Goal: Task Accomplishment & Management: Use online tool/utility

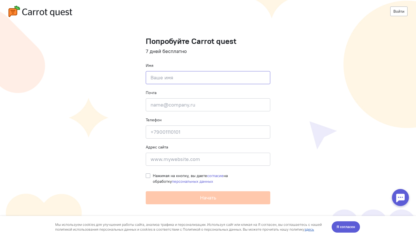
type input "L"
type input "[PERSON_NAME]"
type input "[PERSON_NAME][EMAIL_ADDRESS][DOMAIN_NAME]"
click at [185, 134] on input "9890452211" at bounding box center [208, 131] width 125 height 13
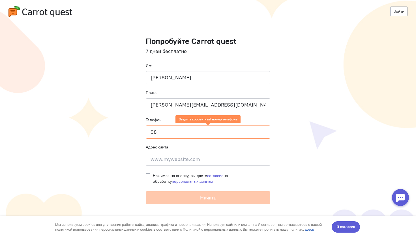
type input "9"
type input "7988"
type input "9884502211"
click at [180, 144] on div "Адрес сайта Введите адрес сайта" at bounding box center [208, 155] width 125 height 22
click at [176, 158] on input at bounding box center [208, 159] width 125 height 13
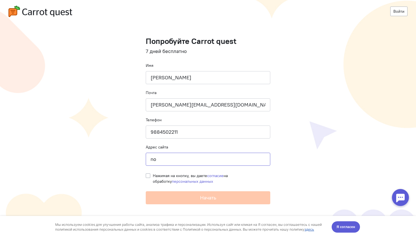
type input "n"
type input "[DOMAIN_NAME]"
click at [153, 175] on label "Нажимая на кнопку, вы даете согласие на обработку персональных данных" at bounding box center [212, 178] width 118 height 11
click at [148, 175] on input "Нажимая на кнопку, вы даете согласие на обработку персональных данных" at bounding box center [148, 175] width 5 height 5
checkbox input "true"
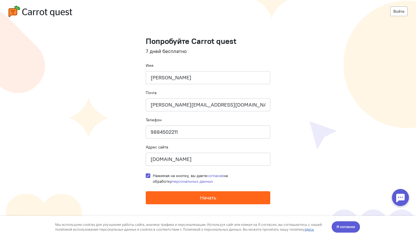
click at [172, 199] on button "Начать" at bounding box center [208, 197] width 125 height 13
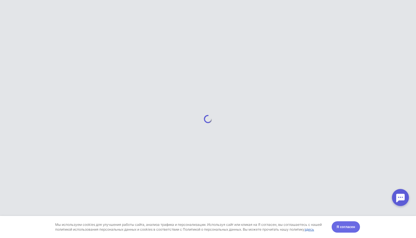
click at [340, 227] on span "Я согласен" at bounding box center [346, 227] width 19 height 6
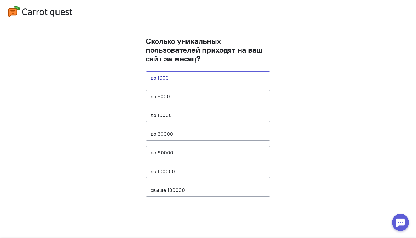
click at [174, 76] on button "до 1000" at bounding box center [208, 77] width 125 height 13
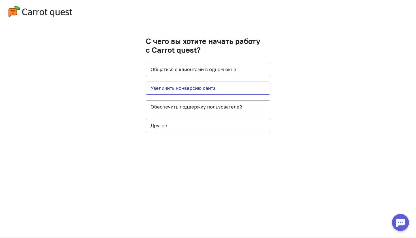
click at [179, 85] on button "Увеличить конверсию сайта" at bounding box center [208, 88] width 125 height 13
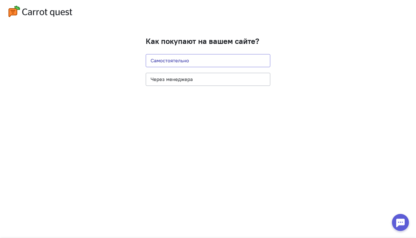
click at [179, 64] on button "Самостоятельно" at bounding box center [208, 60] width 125 height 13
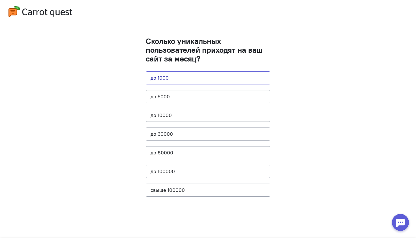
click at [169, 78] on button "до 1000" at bounding box center [208, 77] width 125 height 13
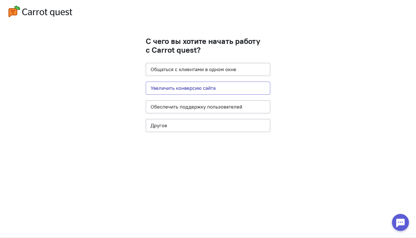
click at [176, 86] on button "Увеличить конверсию сайта" at bounding box center [208, 88] width 125 height 13
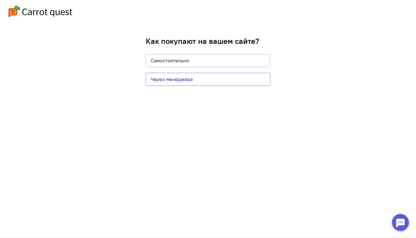
click at [175, 82] on button "Через менеджера" at bounding box center [208, 79] width 125 height 13
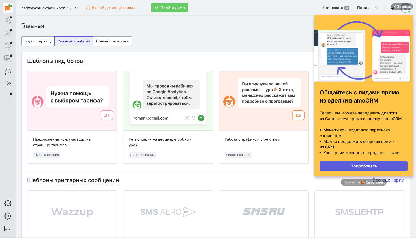
click at [366, 168] on link "Попробовать" at bounding box center [364, 166] width 88 height 10
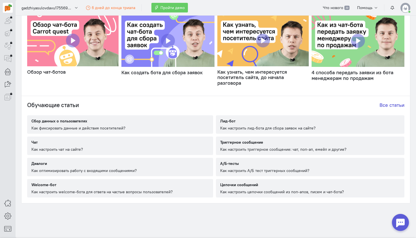
scroll to position [22, 0]
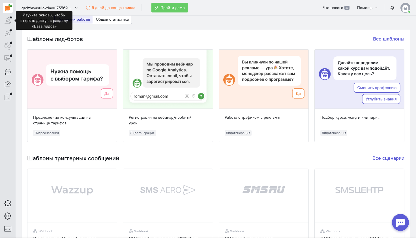
click at [7, 21] on div at bounding box center [8, 21] width 10 height 10
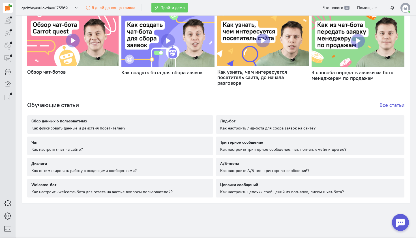
scroll to position [0, 0]
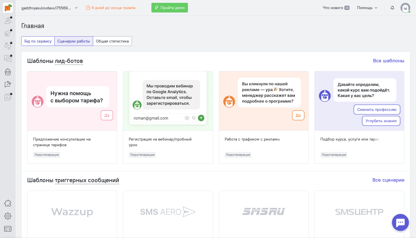
click at [43, 44] on button "Гид по сервису" at bounding box center [37, 41] width 33 height 10
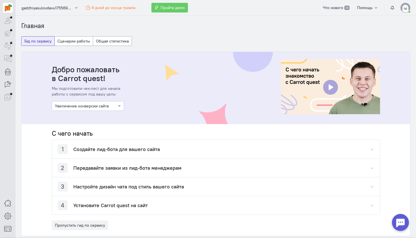
scroll to position [35, 0]
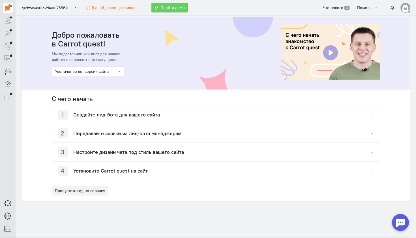
click at [91, 71] on div at bounding box center [88, 71] width 72 height 6
click at [86, 92] on div "Общение с пользователями" at bounding box center [88, 91] width 72 height 10
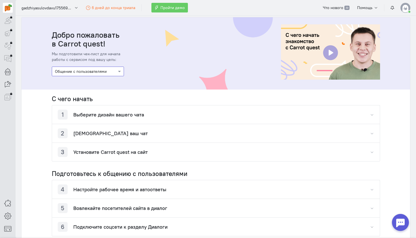
click at [89, 117] on h4 "Выберите дизайн вашего чата" at bounding box center [108, 115] width 71 height 6
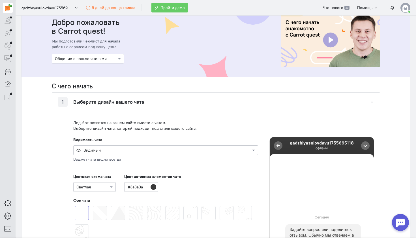
scroll to position [101, 0]
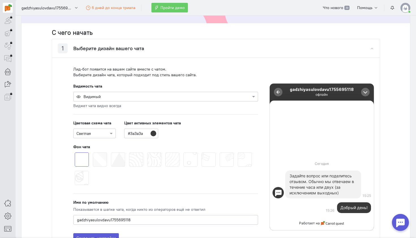
click at [102, 98] on div at bounding box center [166, 96] width 184 height 6
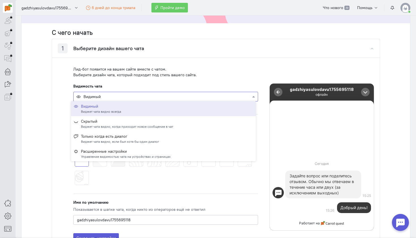
click at [111, 86] on cq-chat-settings-visibility-configuration-widget "Видимость чата Видимый Виджет чата видно всегда" at bounding box center [165, 95] width 185 height 25
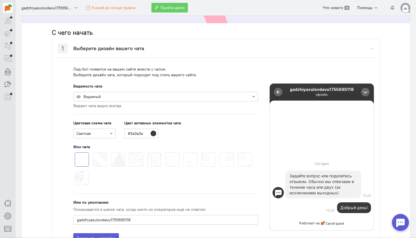
scroll to position [114, 0]
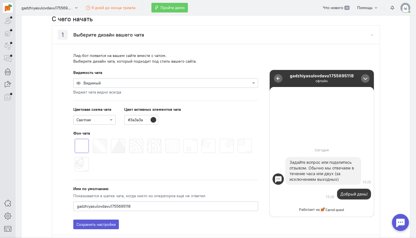
click at [129, 139] on span at bounding box center [129, 139] width 0 height 0
click at [0, 0] on input "radio" at bounding box center [0, 0] width 0 height 0
click at [151, 118] on input "#3a3a3a" at bounding box center [141, 120] width 34 height 10
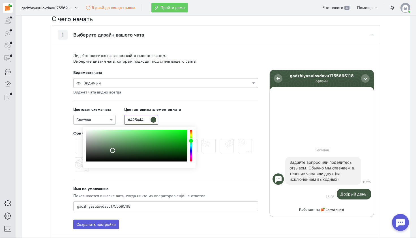
drag, startPoint x: 192, startPoint y: 150, endPoint x: 193, endPoint y: 141, distance: 9.7
click at [193, 141] on div "color picker dialog" at bounding box center [191, 140] width 5 height 5
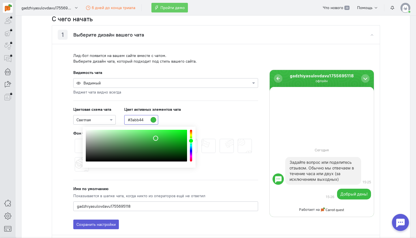
click at [156, 138] on div "color picker dialog" at bounding box center [136, 146] width 101 height 32
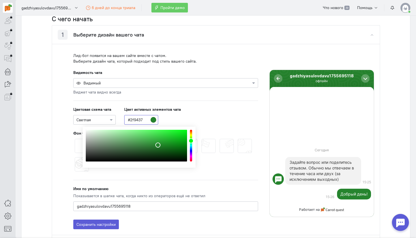
type input "#309438"
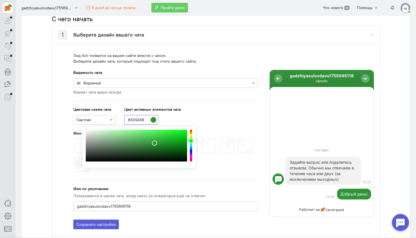
drag, startPoint x: 156, startPoint y: 139, endPoint x: 155, endPoint y: 143, distance: 4.5
click at [155, 143] on div "color picker dialog" at bounding box center [154, 142] width 5 height 5
click at [188, 121] on div "Цветовая схема чата Светлая Цвет активных элементов чата #309438" at bounding box center [165, 115] width 185 height 18
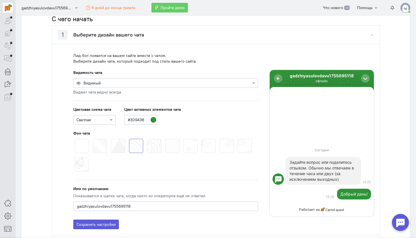
scroll to position [179, 0]
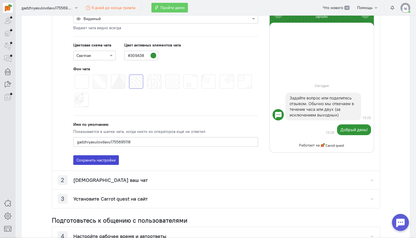
click at [108, 157] on button "Сохранить настройки" at bounding box center [96, 160] width 46 height 10
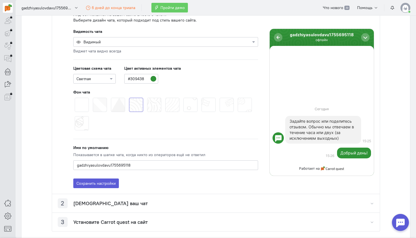
scroll to position [192, 0]
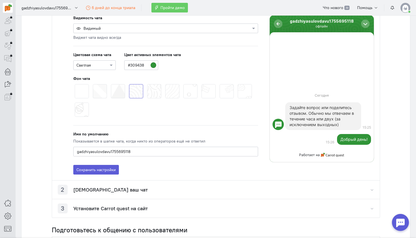
click at [99, 188] on h4 "Протестируйте ваш чат" at bounding box center [110, 190] width 74 height 6
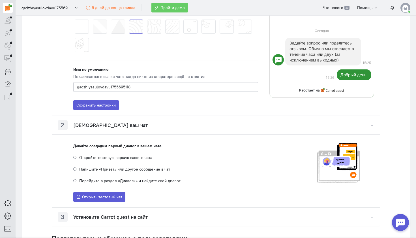
scroll to position [262, 0]
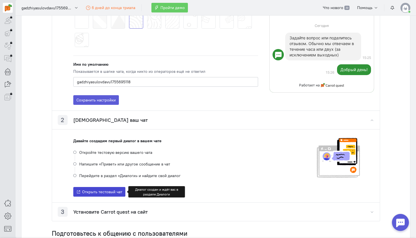
click at [112, 191] on span "Открыть тестовый чат" at bounding box center [102, 191] width 40 height 5
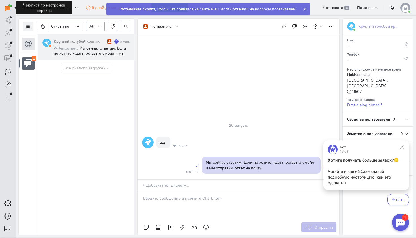
click at [340, 168] on p at bounding box center [366, 166] width 77 height 6
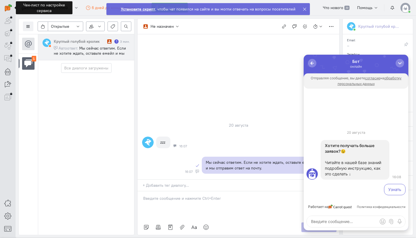
click at [392, 195] on div "Узнать" at bounding box center [356, 189] width 102 height 14
click at [389, 191] on button "Узнать" at bounding box center [395, 189] width 22 height 11
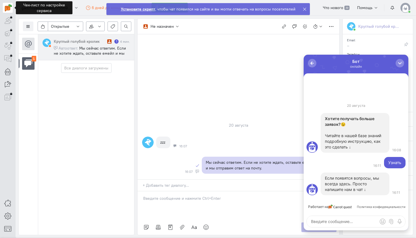
click at [11, 10] on img at bounding box center [8, 7] width 7 height 7
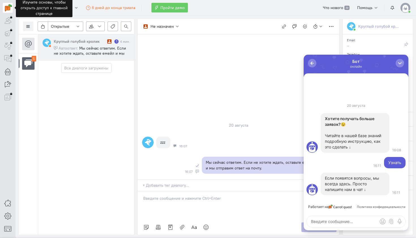
click at [8, 5] on img at bounding box center [8, 7] width 7 height 7
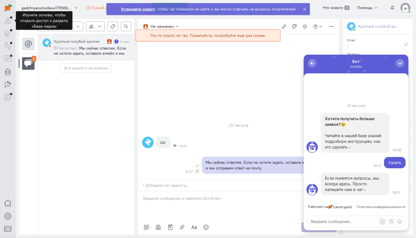
click at [9, 22] on div at bounding box center [8, 21] width 10 height 10
click at [8, 15] on div "1" at bounding box center [8, 51] width 16 height 102
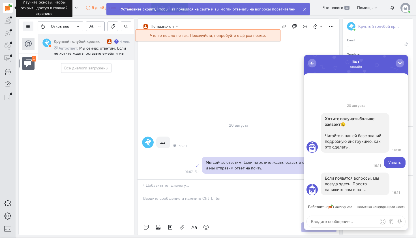
click at [8, 7] on img at bounding box center [8, 7] width 7 height 7
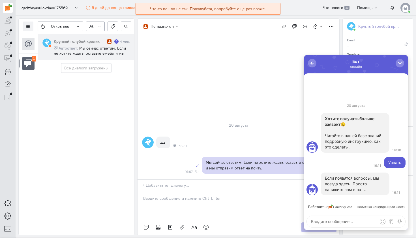
click at [204, 105] on div "20 августа zzz 16:07 Мы сейчас ответим. Если не хотите ждать, оставьте емейл и …" at bounding box center [239, 106] width 202 height 145
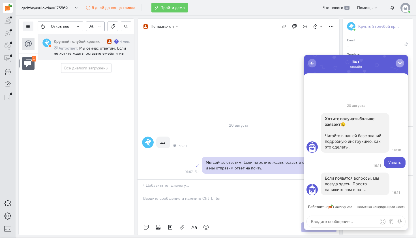
click at [399, 66] on button "button" at bounding box center [400, 63] width 8 height 8
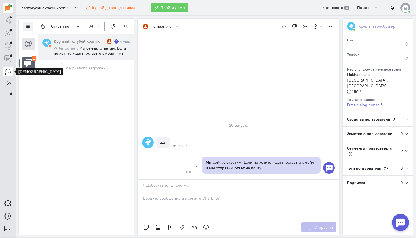
click at [7, 74] on icon at bounding box center [7, 71] width 7 height 7
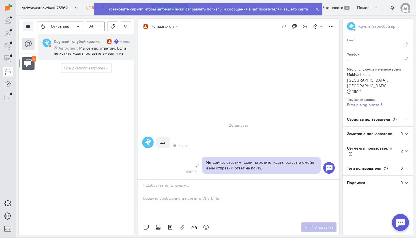
click at [131, 12] on div "Установите скрипт , чтобы автоматически отправлять поп-апы и сообщения в чат по…" at bounding box center [208, 9] width 200 height 6
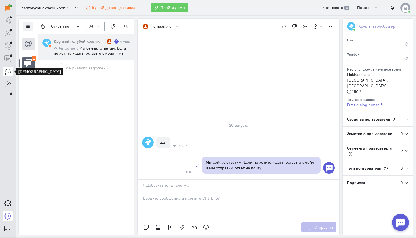
click at [7, 72] on icon at bounding box center [7, 71] width 7 height 7
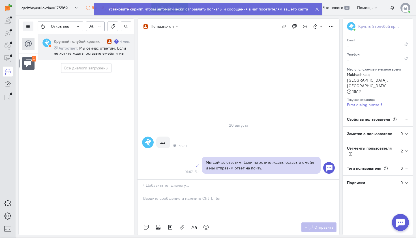
click at [137, 8] on strong "Установите скрипт" at bounding box center [125, 9] width 34 height 5
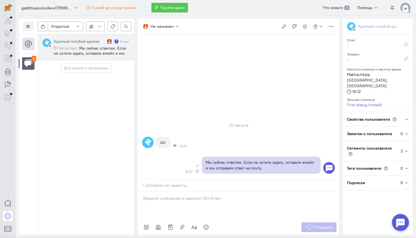
click at [165, 7] on span "Пройти демо" at bounding box center [173, 7] width 24 height 5
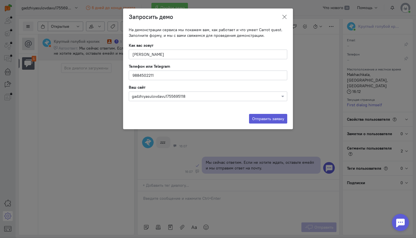
click at [286, 16] on icon at bounding box center [285, 17] width 6 height 6
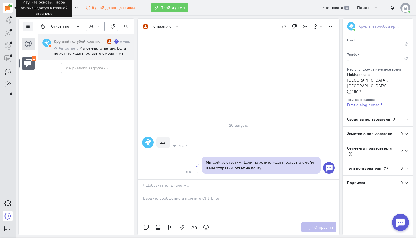
click at [7, 7] on img at bounding box center [8, 7] width 7 height 7
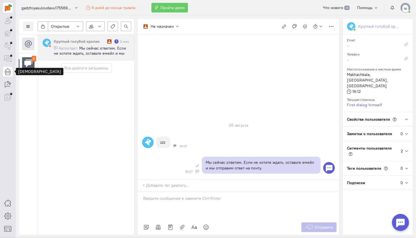
click at [8, 74] on icon at bounding box center [7, 71] width 7 height 7
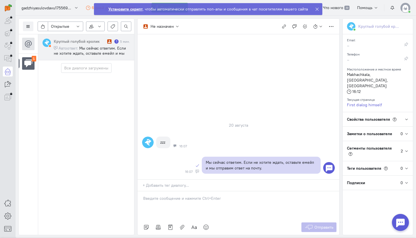
click at [101, 48] on span "Мы сейчас ответим. Если не хотите ждать, оставьте емейл и мы отправим ответ на …" at bounding box center [90, 53] width 72 height 15
click at [26, 67] on icon at bounding box center [28, 63] width 8 height 8
click at [19, 64] on div at bounding box center [18, 64] width 3 height 10
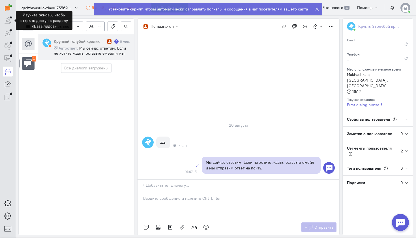
click at [7, 22] on div at bounding box center [8, 21] width 10 height 10
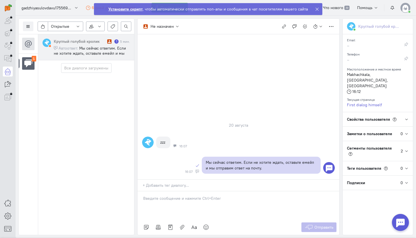
click at [407, 11] on img at bounding box center [406, 8] width 10 height 10
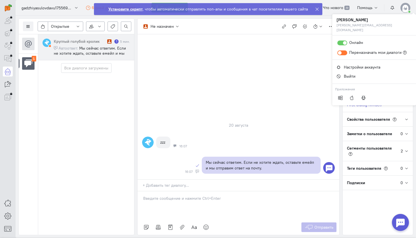
click at [67, 41] on div "Круглый голубой кролик" at bounding box center [80, 42] width 52 height 6
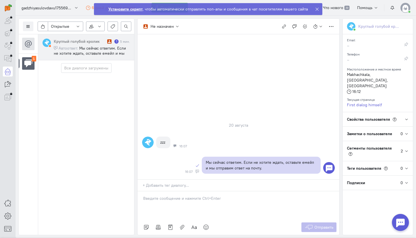
click at [194, 110] on div "20 августа zzz 16:07 Мы сейчас ответим. Если не хотите ждать, оставьте емейл и …" at bounding box center [239, 106] width 202 height 145
click at [192, 103] on div "20 августа zzz 16:07 Мы сейчас ответим. Если не хотите ждать, оставьте емейл и …" at bounding box center [239, 106] width 202 height 145
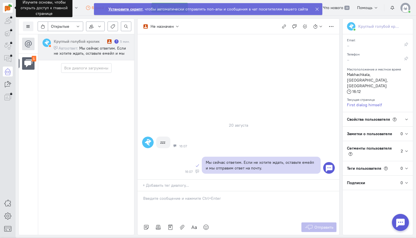
click at [7, 9] on img at bounding box center [8, 7] width 7 height 7
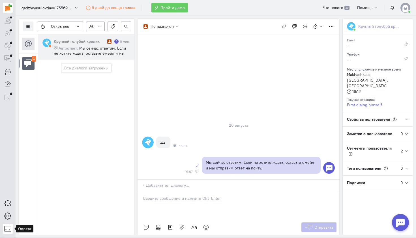
click at [8, 228] on icon at bounding box center [7, 228] width 7 height 7
click at [7, 214] on icon at bounding box center [7, 215] width 7 height 7
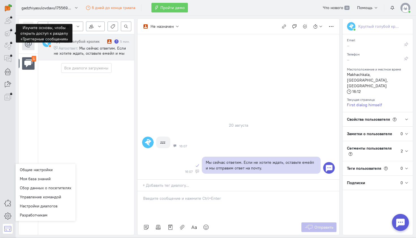
click at [9, 32] on div at bounding box center [8, 33] width 10 height 10
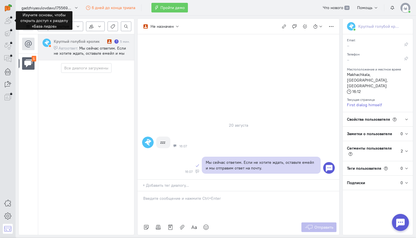
click at [8, 20] on div at bounding box center [8, 21] width 10 height 10
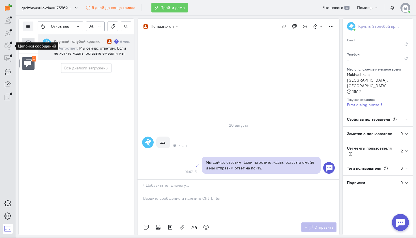
click at [8, 47] on div at bounding box center [8, 46] width 10 height 10
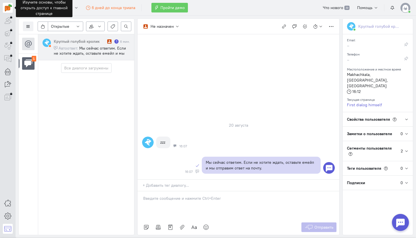
click at [10, 8] on img at bounding box center [8, 7] width 7 height 7
click at [63, 12] on button "gadzhiyasulovdavu1755695118" at bounding box center [49, 8] width 63 height 10
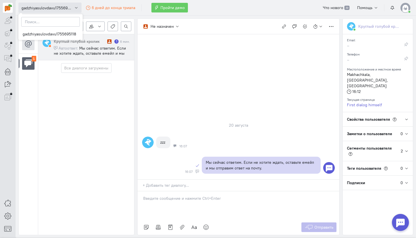
click at [63, 12] on button "gadzhiyasulovdavu1755695118" at bounding box center [49, 8] width 63 height 10
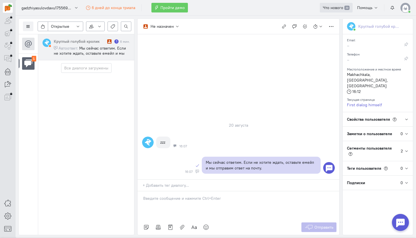
click at [336, 11] on link "Что нового 39" at bounding box center [336, 8] width 33 height 10
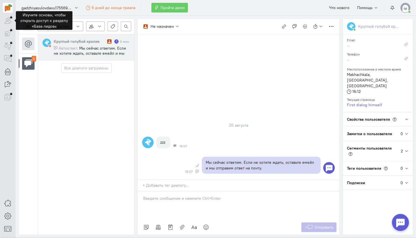
click at [10, 20] on div at bounding box center [8, 21] width 10 height 10
click at [9, 19] on div at bounding box center [8, 21] width 10 height 10
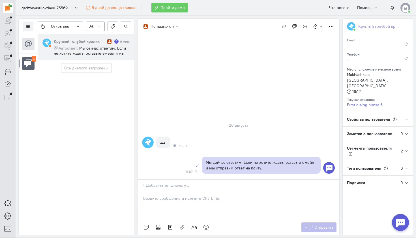
drag, startPoint x: 13, startPoint y: 14, endPoint x: 7, endPoint y: 25, distance: 12.7
click at [7, 25] on div "1" at bounding box center [8, 51] width 16 height 102
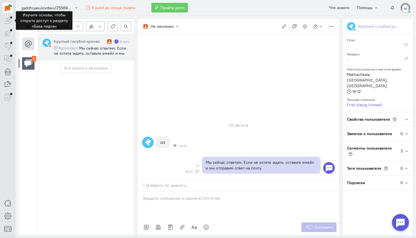
drag, startPoint x: 14, startPoint y: 25, endPoint x: 5, endPoint y: 19, distance: 10.8
click at [5, 19] on div "1" at bounding box center [8, 51] width 16 height 102
click at [6, 21] on div at bounding box center [8, 21] width 10 height 10
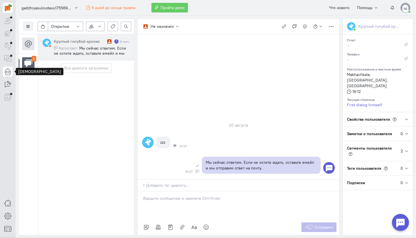
click at [7, 73] on icon at bounding box center [7, 71] width 7 height 7
